Goal: Find contact information: Find contact information

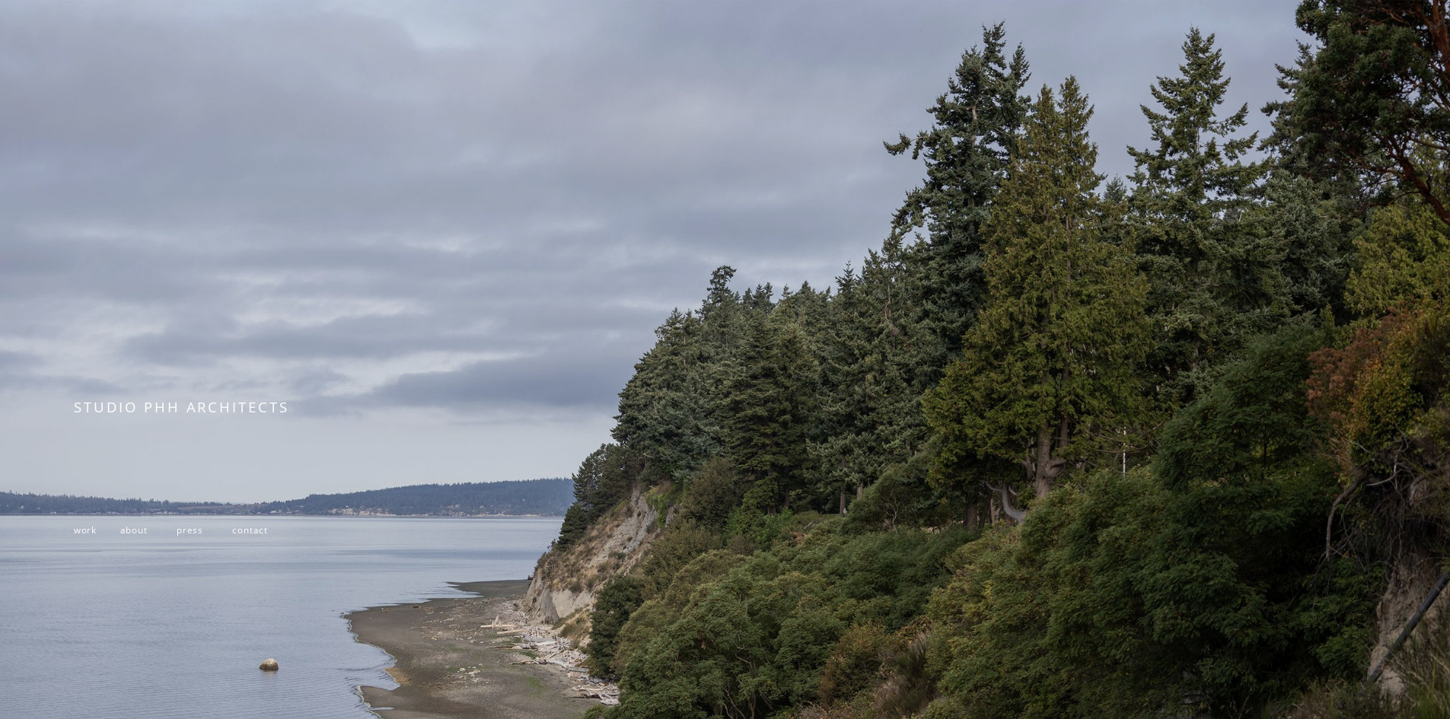
click at [88, 534] on span "work" at bounding box center [85, 530] width 23 height 12
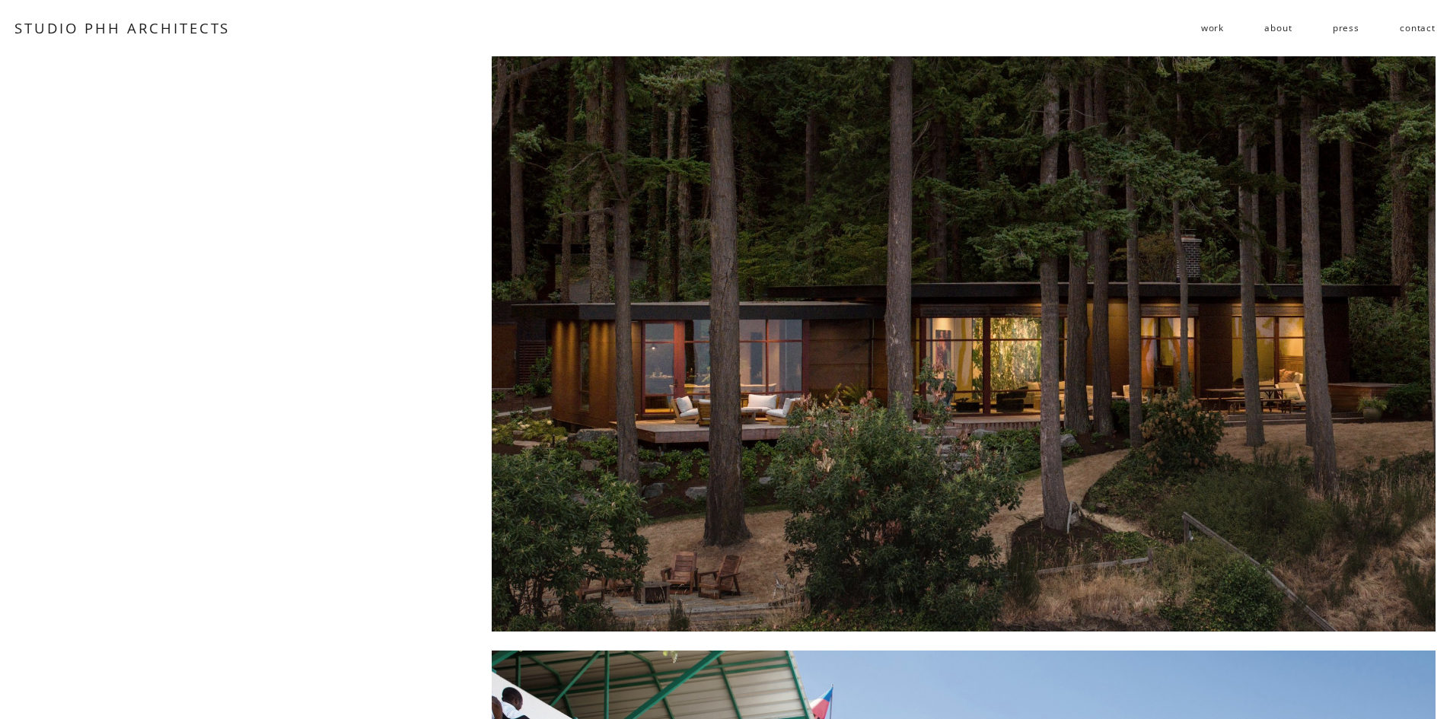
click at [1423, 29] on link "contact" at bounding box center [1418, 28] width 36 height 24
